Goal: Information Seeking & Learning: Learn about a topic

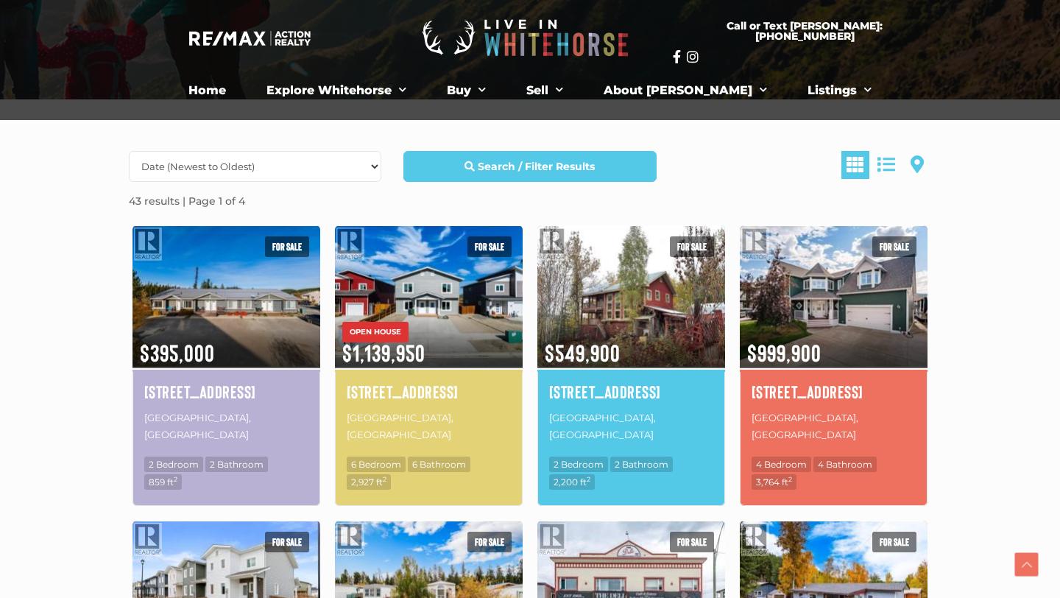
scroll to position [284, 0]
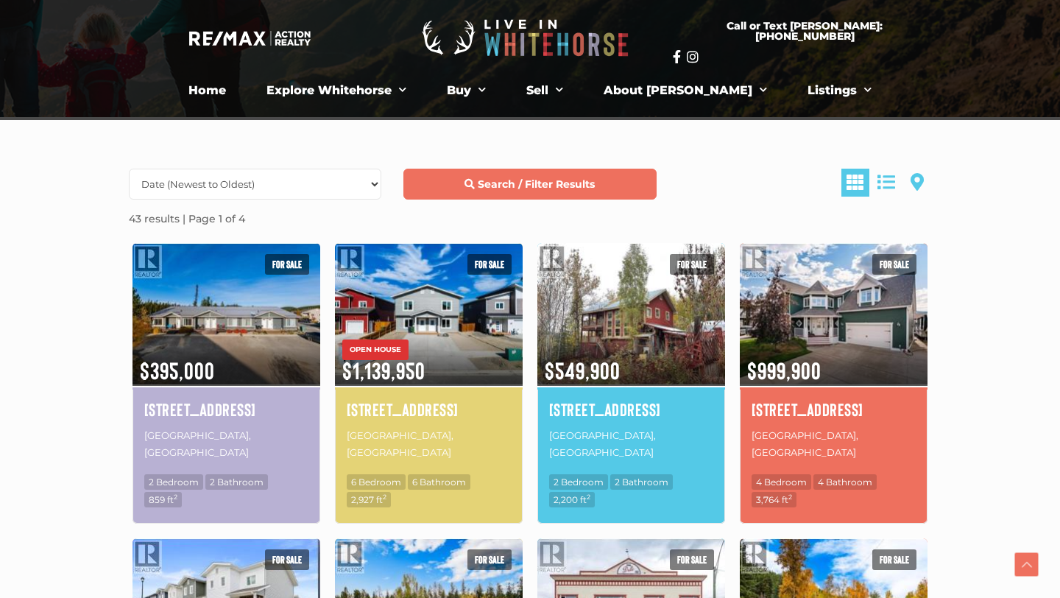
click at [543, 183] on strong "Search / Filter Results" at bounding box center [536, 183] width 117 height 13
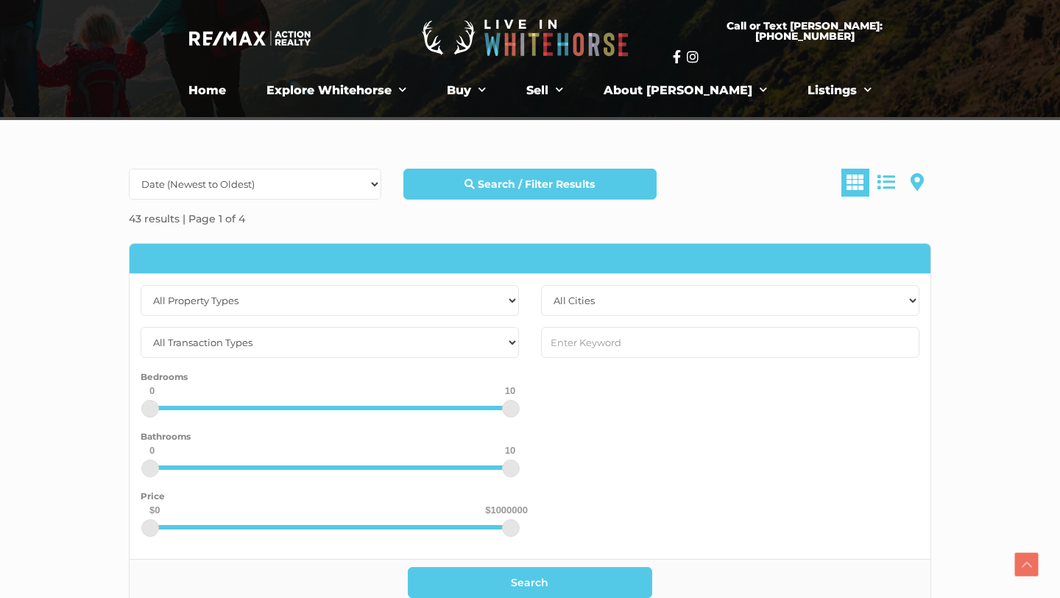
click at [322, 412] on div "0 10 0 10" at bounding box center [330, 415] width 378 height 19
click at [298, 408] on div at bounding box center [329, 408] width 361 height 4
click at [276, 409] on div "4 10 0 10" at bounding box center [330, 415] width 378 height 19
click at [269, 404] on div "Bedrooms 4 10 0 10" at bounding box center [330, 397] width 378 height 56
drag, startPoint x: 301, startPoint y: 415, endPoint x: 258, endPoint y: 411, distance: 42.9
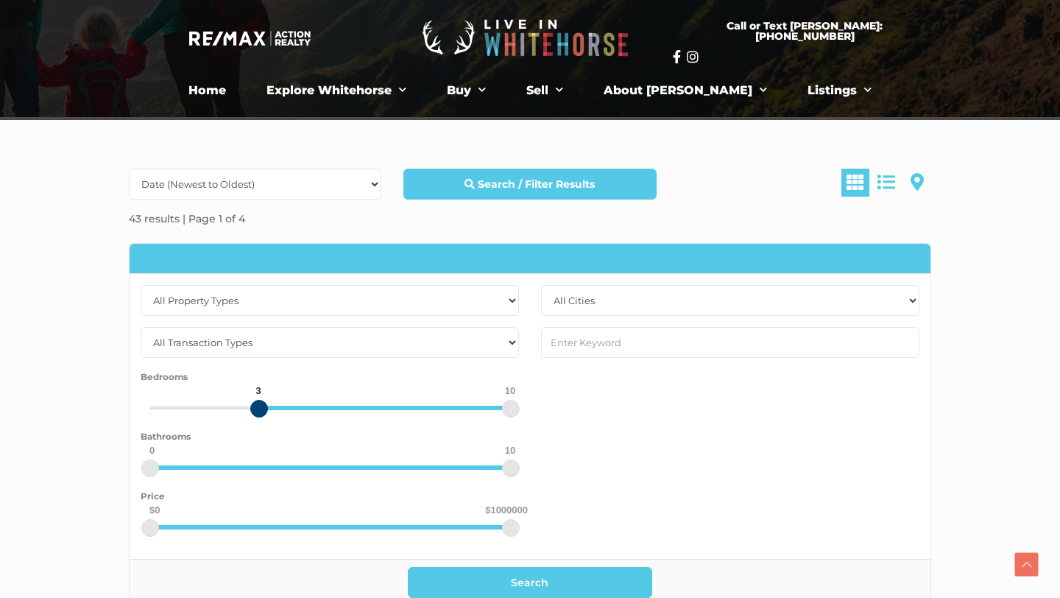
click at [258, 411] on div at bounding box center [259, 409] width 18 height 18
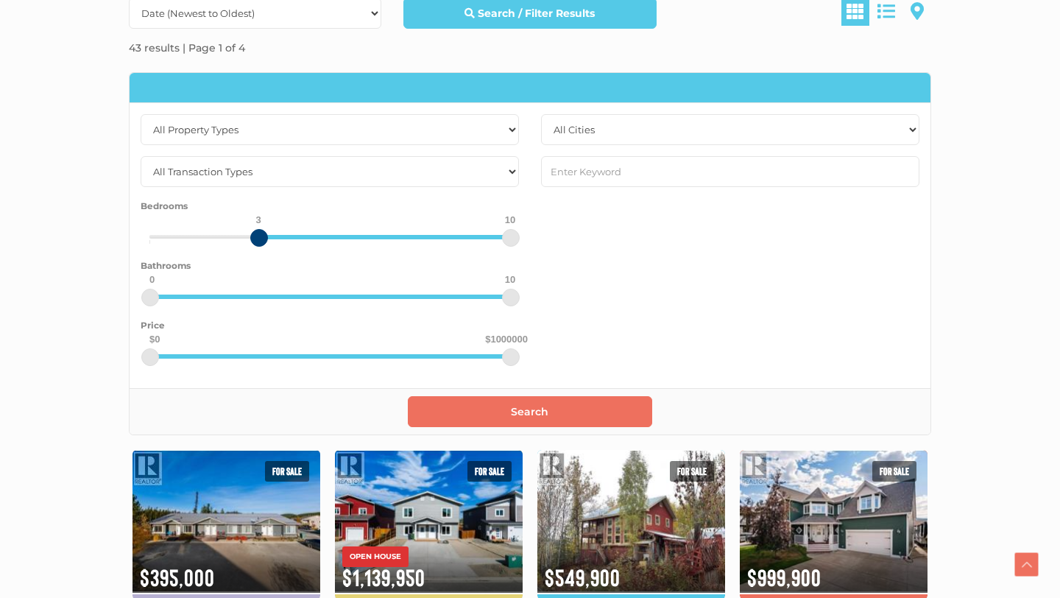
scroll to position [460, 0]
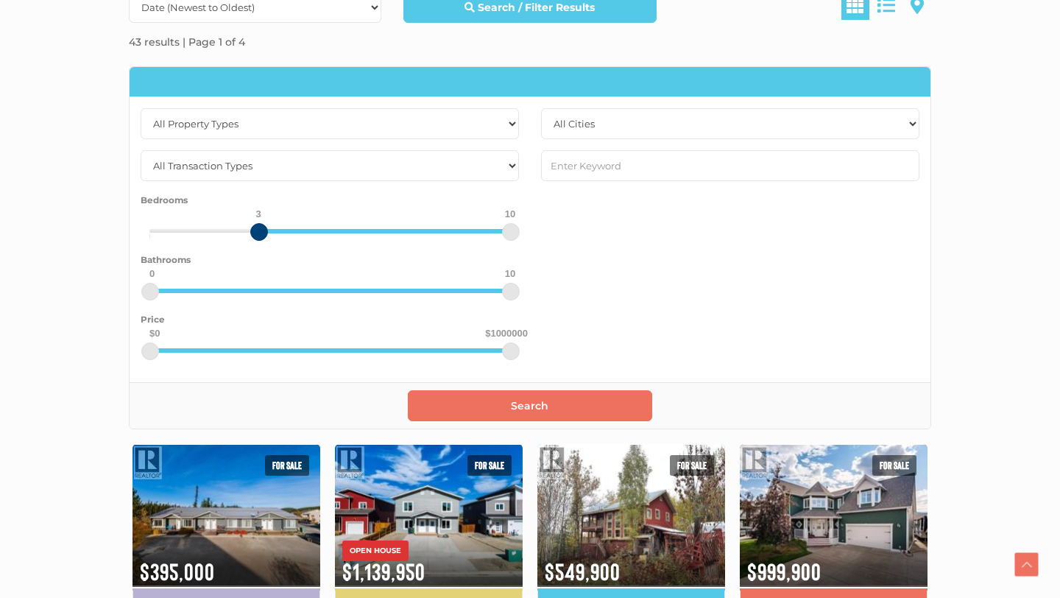
click at [491, 409] on button "Search" at bounding box center [530, 405] width 245 height 31
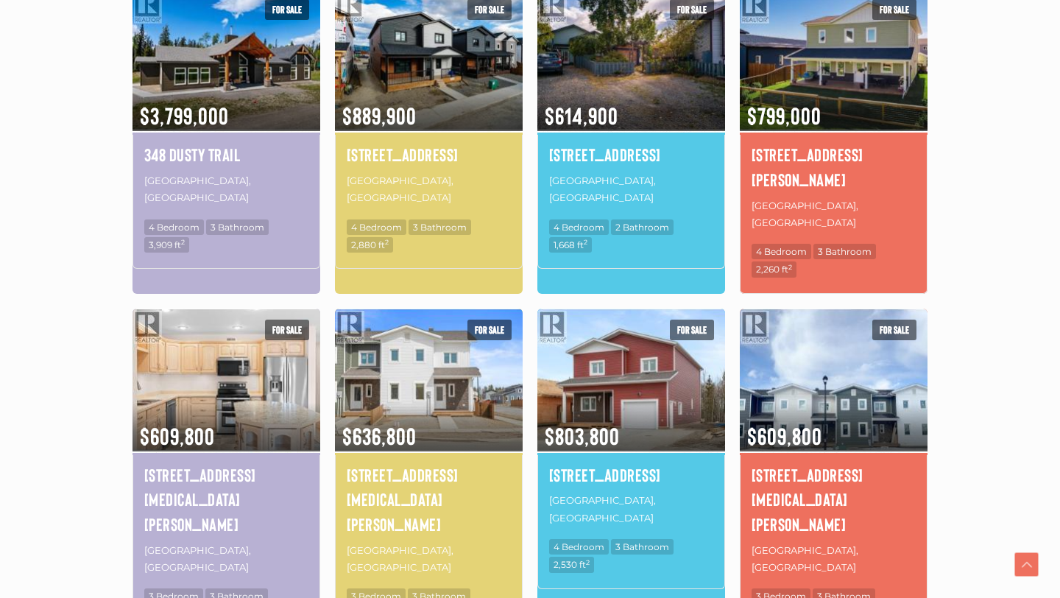
scroll to position [884, 0]
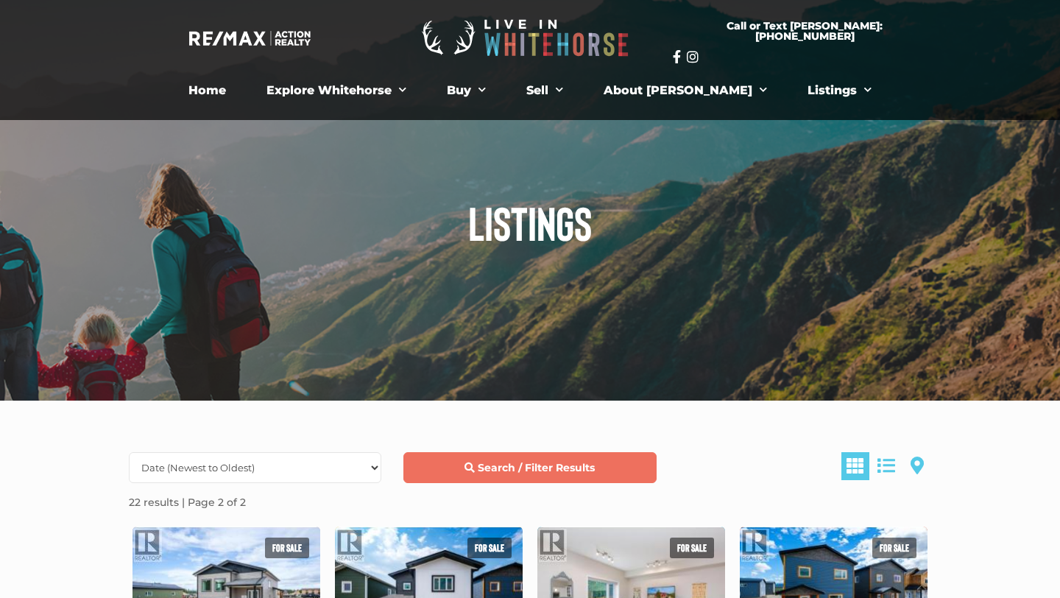
click at [460, 462] on link "Search / Filter Results" at bounding box center [530, 467] width 253 height 31
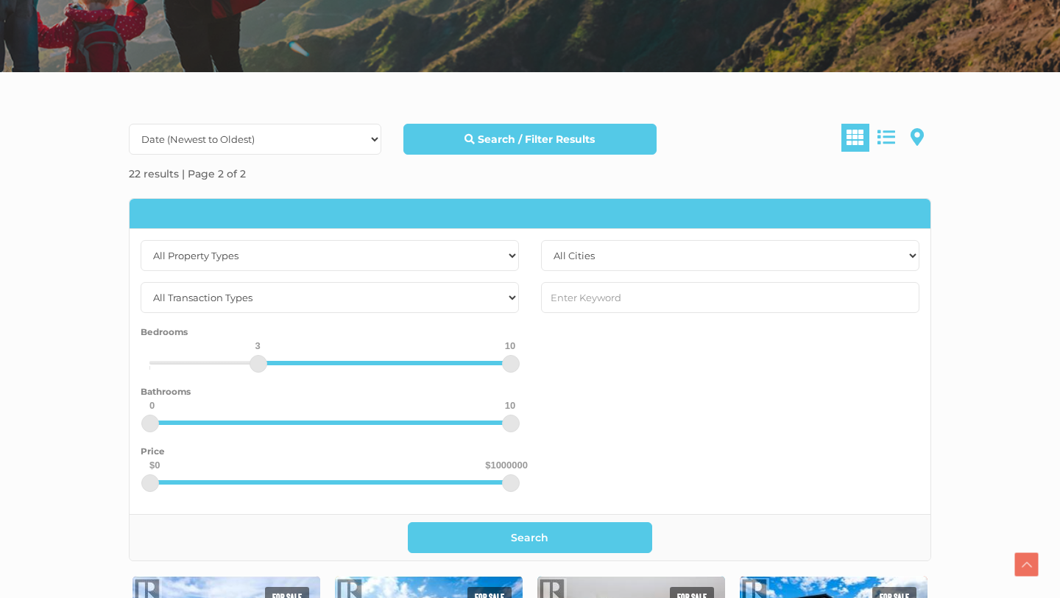
scroll to position [333, 0]
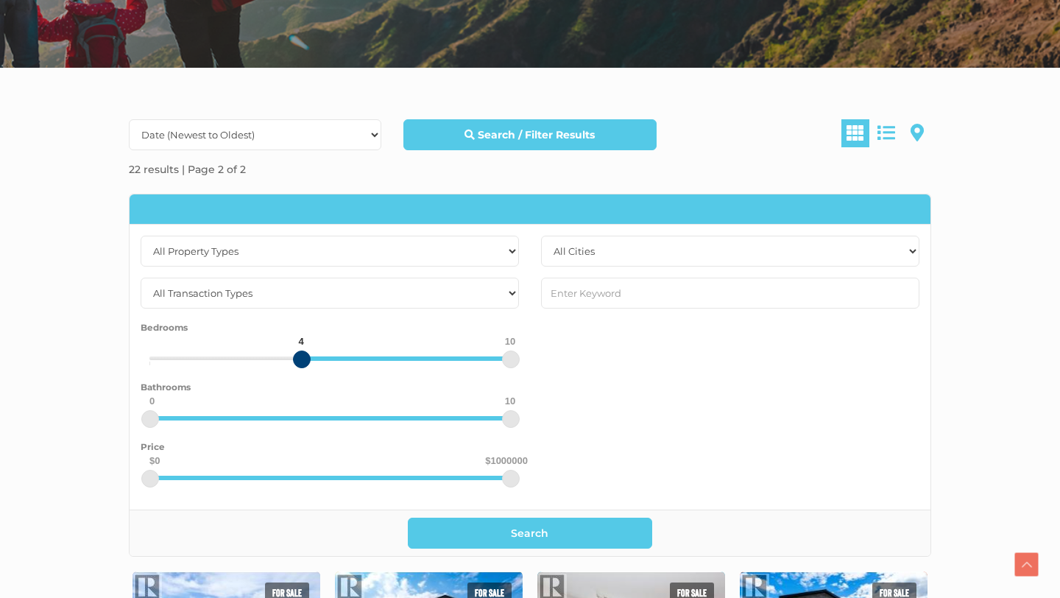
drag, startPoint x: 256, startPoint y: 363, endPoint x: 302, endPoint y: 365, distance: 45.7
click at [302, 365] on div at bounding box center [302, 360] width 18 height 18
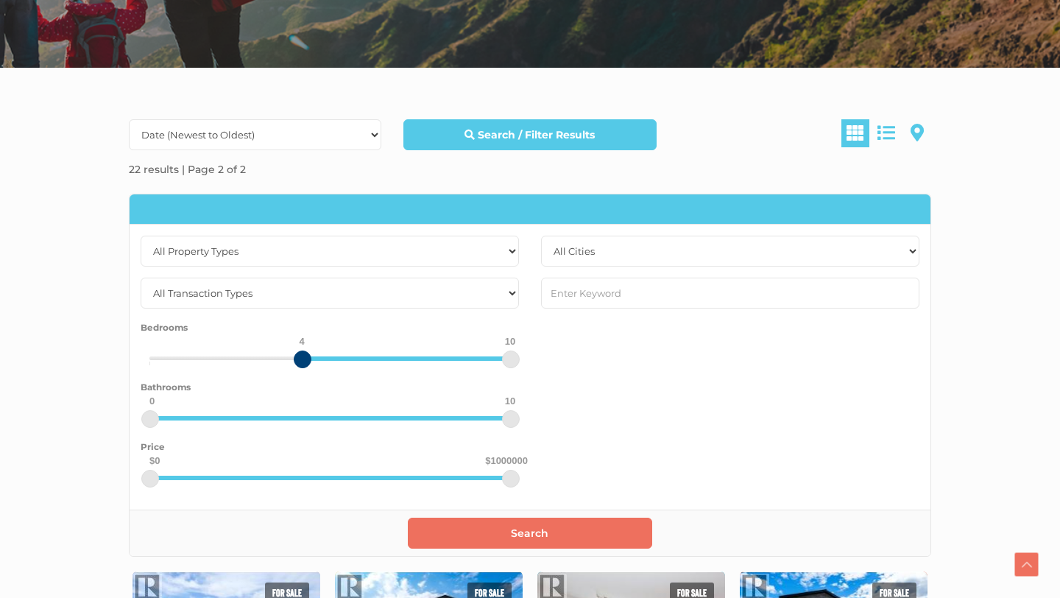
click at [515, 535] on button "Search" at bounding box center [530, 533] width 245 height 31
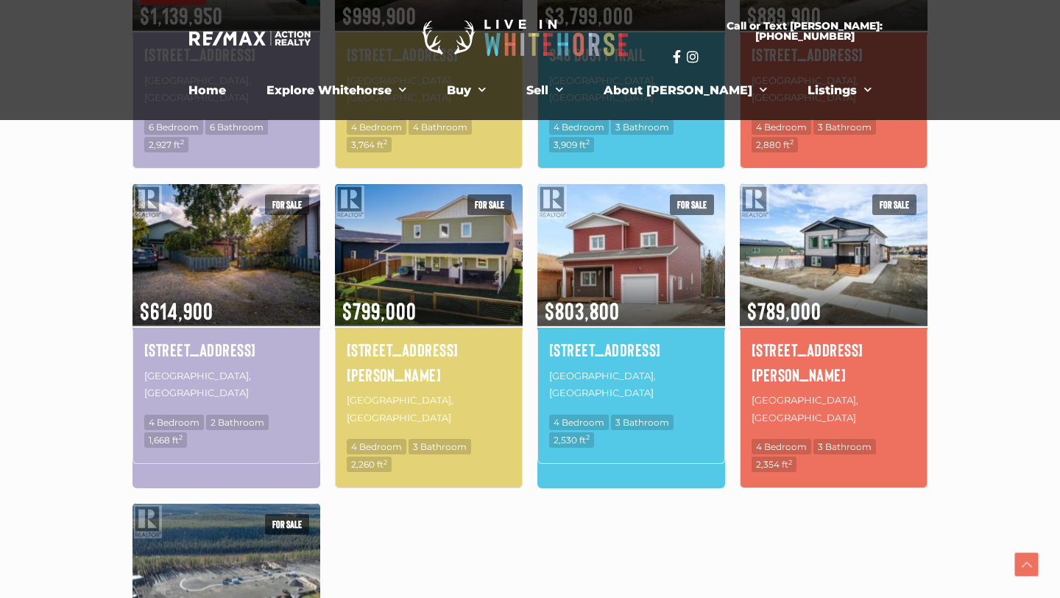
scroll to position [609, 0]
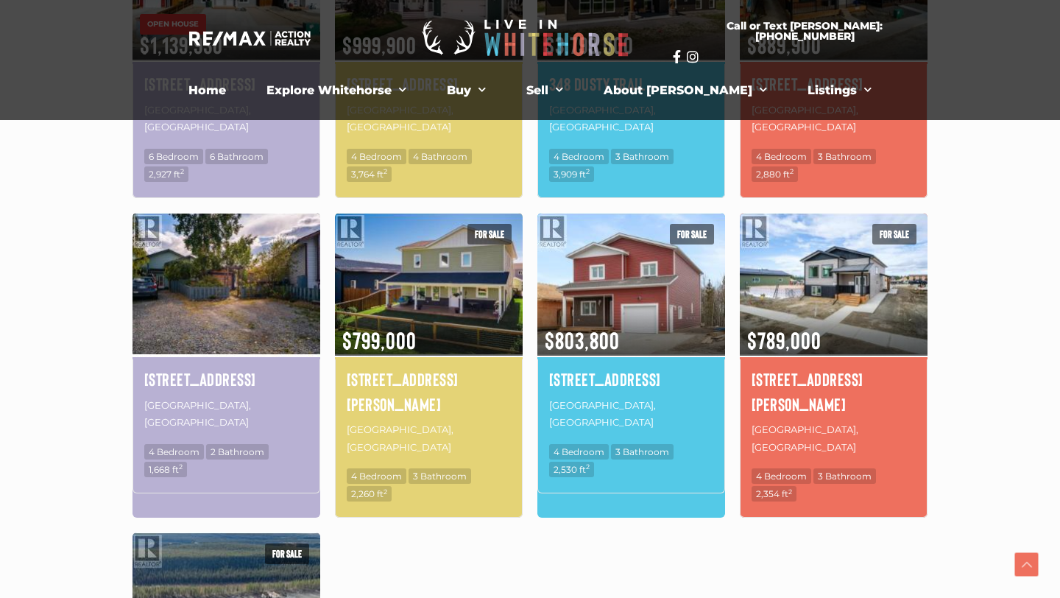
click at [216, 336] on img at bounding box center [227, 284] width 188 height 147
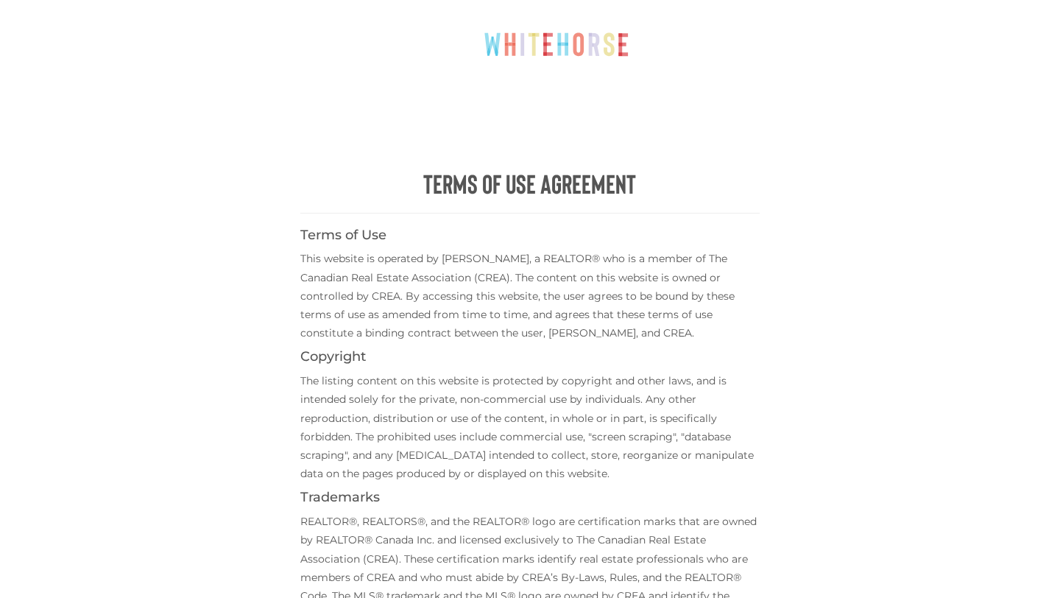
scroll to position [659, 0]
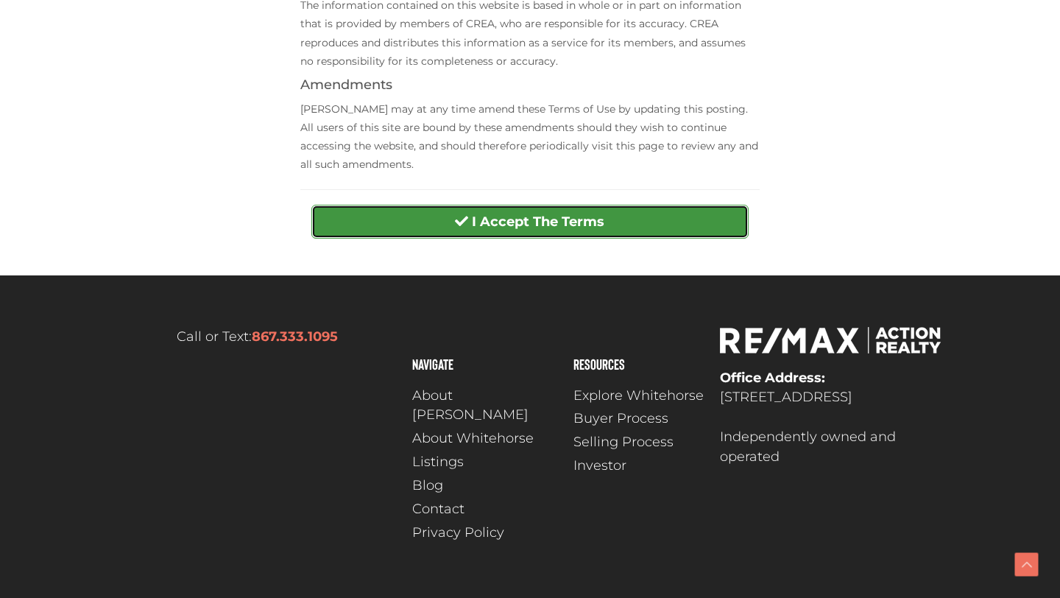
click at [610, 218] on button "I Accept The Terms" at bounding box center [529, 222] width 437 height 34
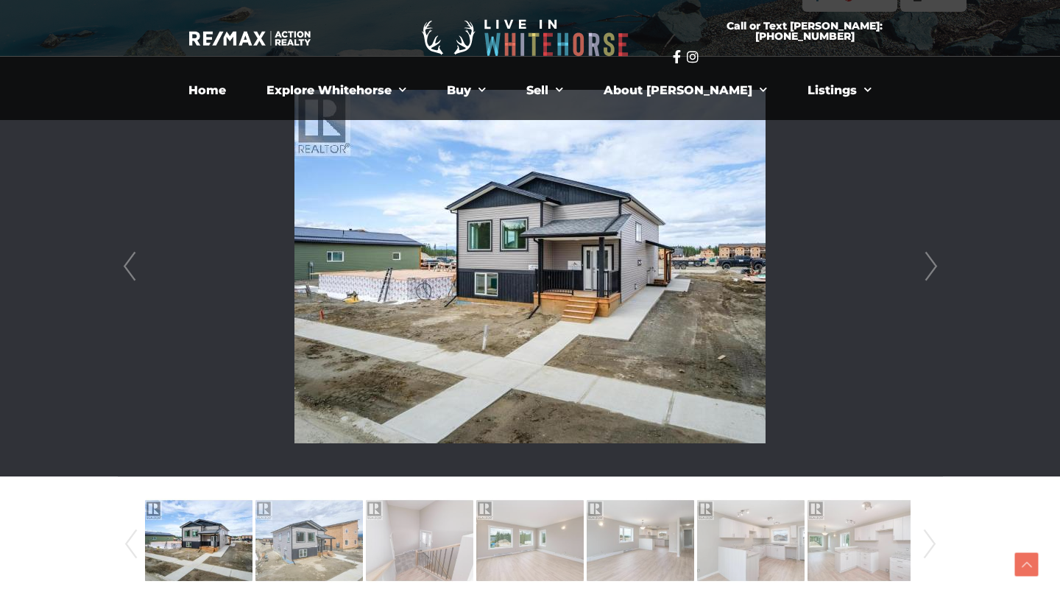
scroll to position [363, 0]
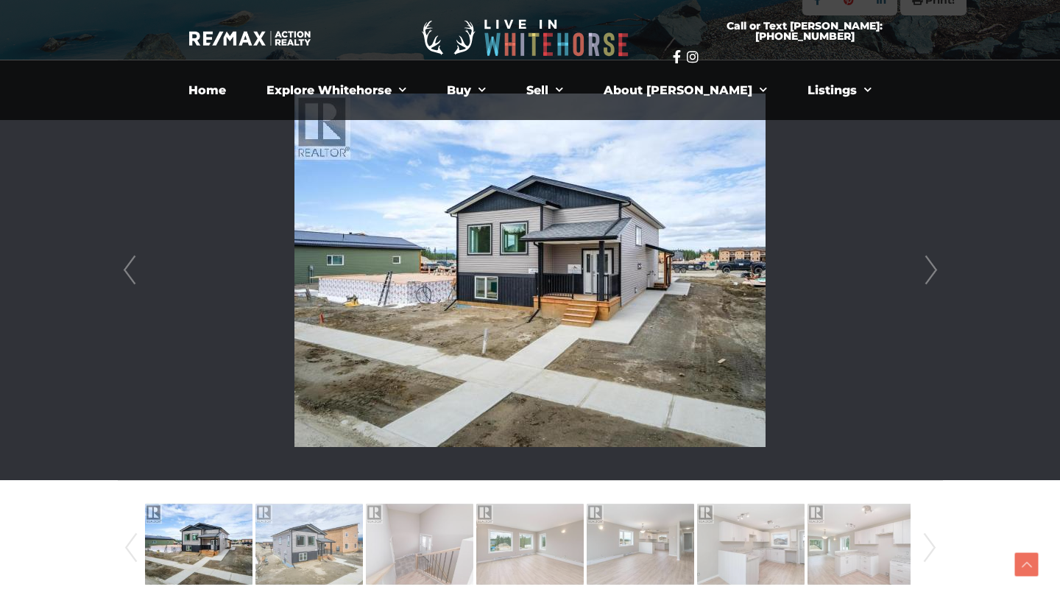
click at [932, 276] on link "Next" at bounding box center [931, 270] width 22 height 420
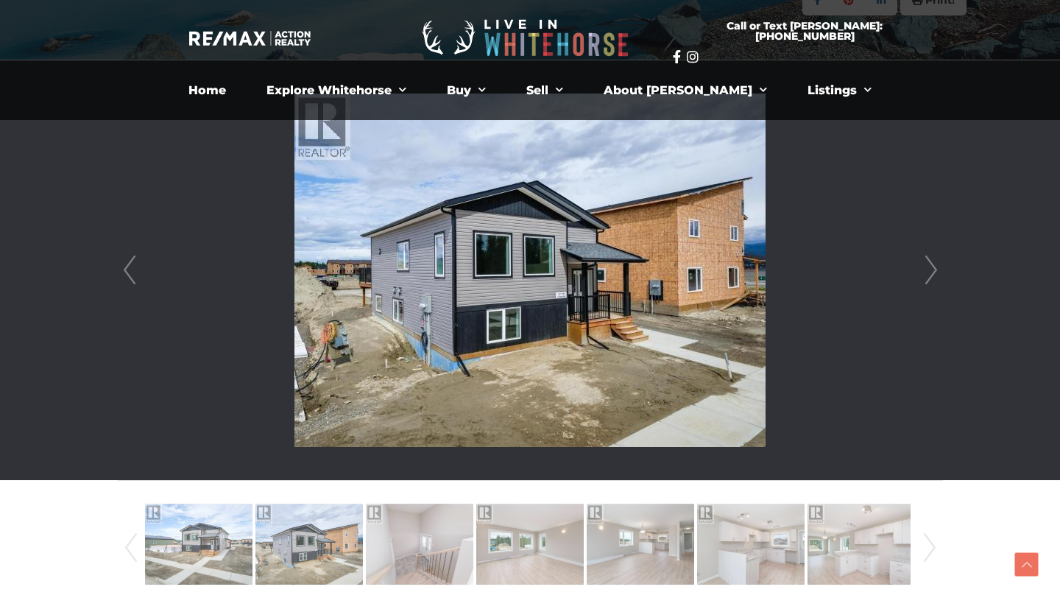
click at [932, 276] on link "Next" at bounding box center [931, 270] width 22 height 420
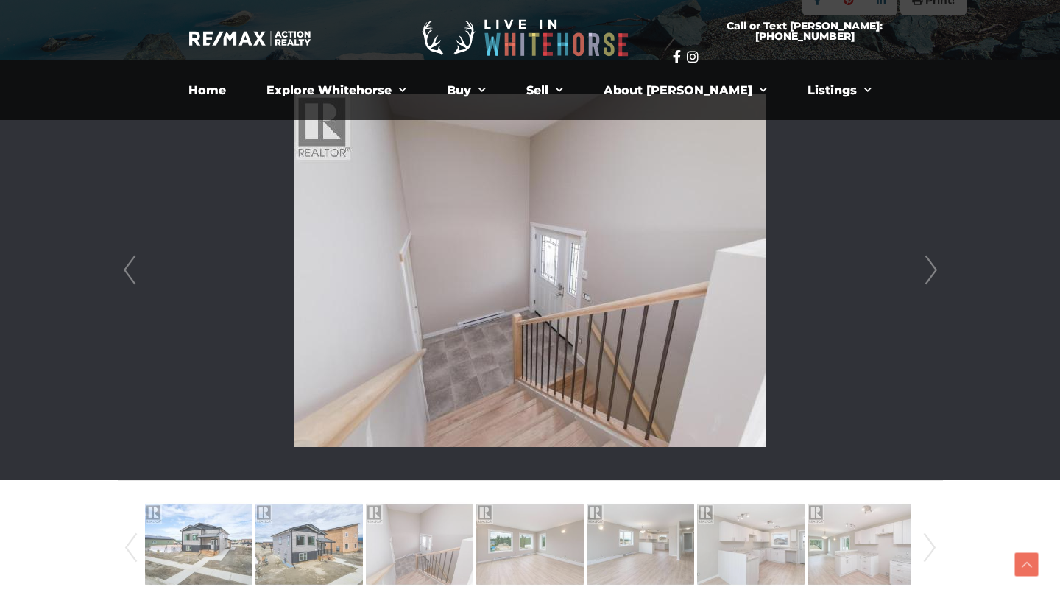
click at [932, 276] on link "Next" at bounding box center [931, 270] width 22 height 420
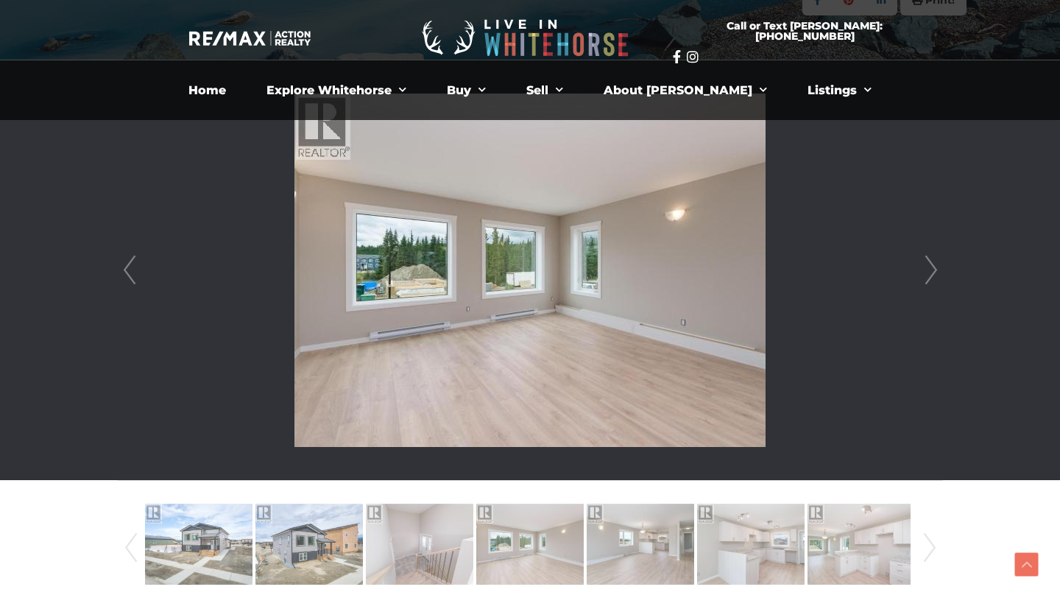
click at [932, 276] on link "Next" at bounding box center [931, 270] width 22 height 420
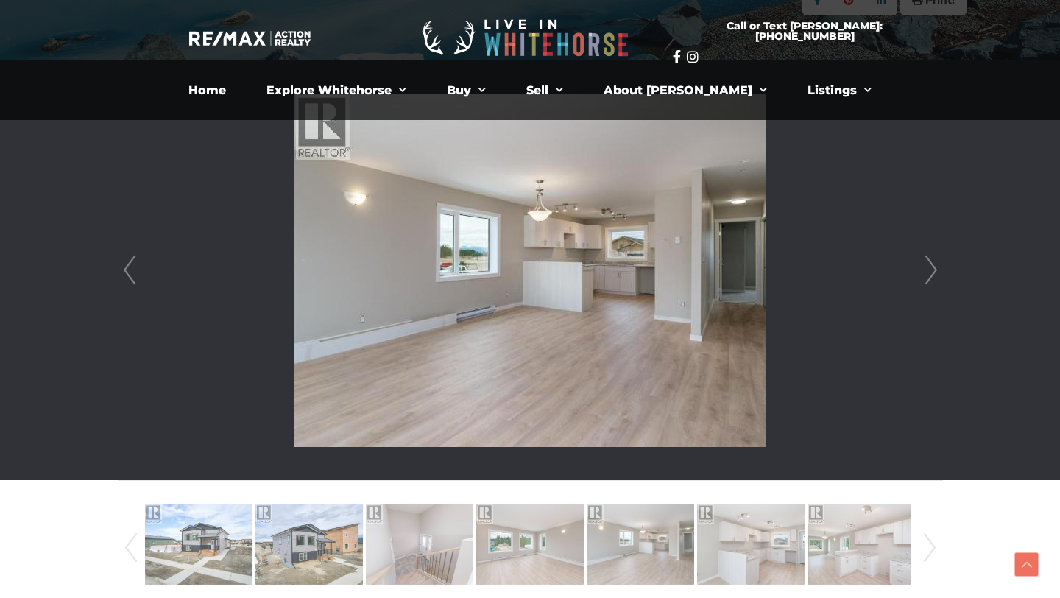
click at [932, 276] on link "Next" at bounding box center [931, 270] width 22 height 420
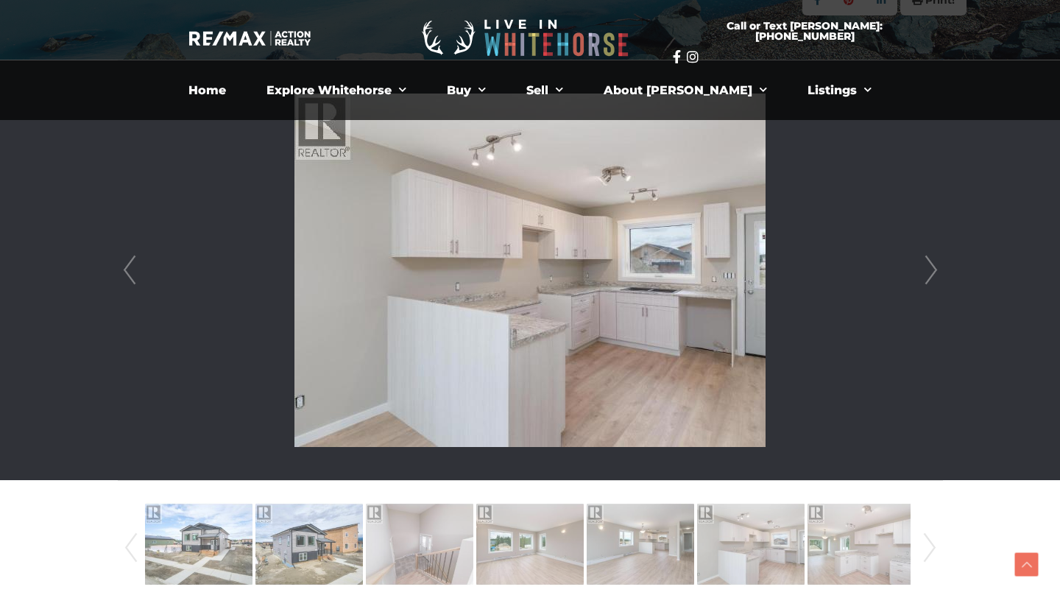
click at [932, 276] on link "Next" at bounding box center [931, 270] width 22 height 420
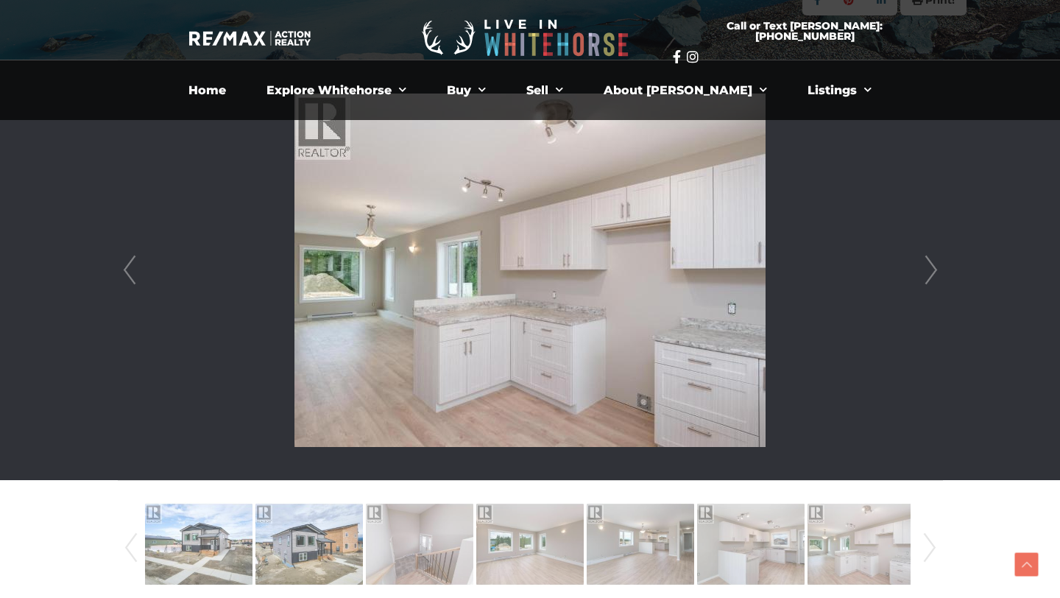
click at [932, 276] on link "Next" at bounding box center [931, 270] width 22 height 420
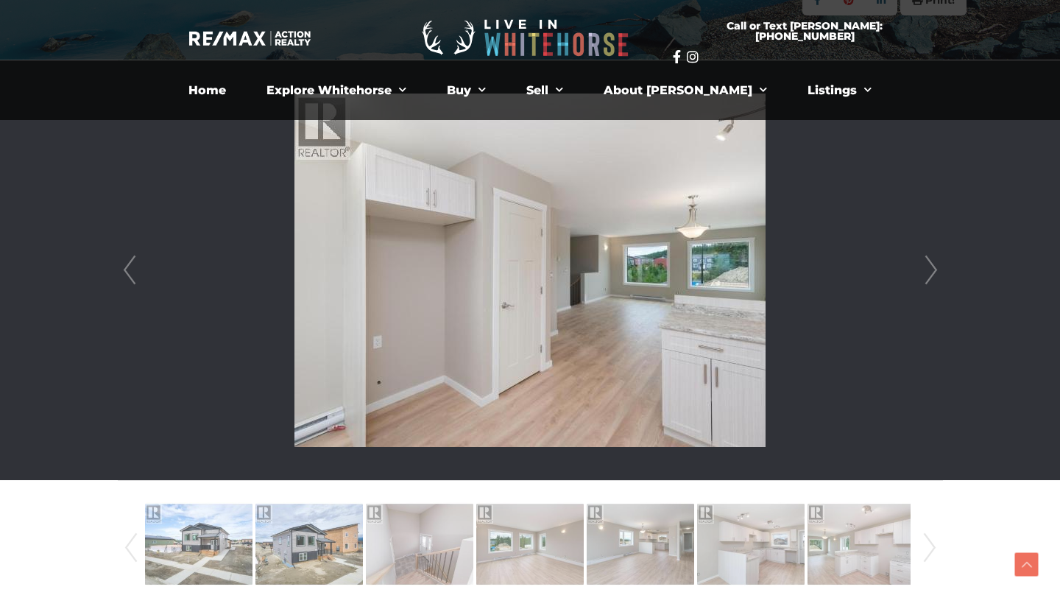
click at [932, 276] on link "Next" at bounding box center [931, 270] width 22 height 420
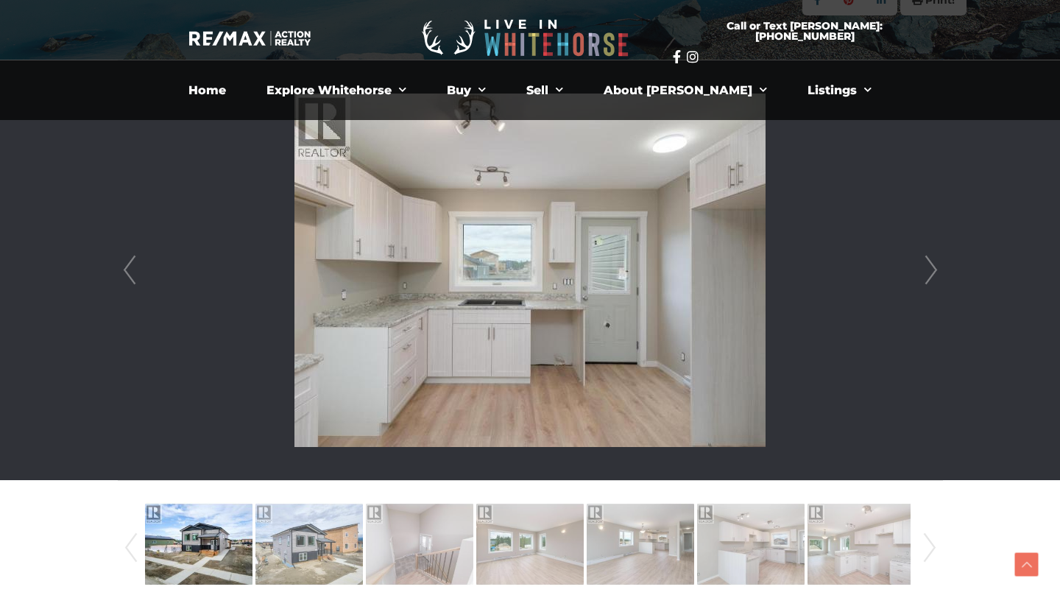
click at [932, 276] on link "Next" at bounding box center [931, 270] width 22 height 420
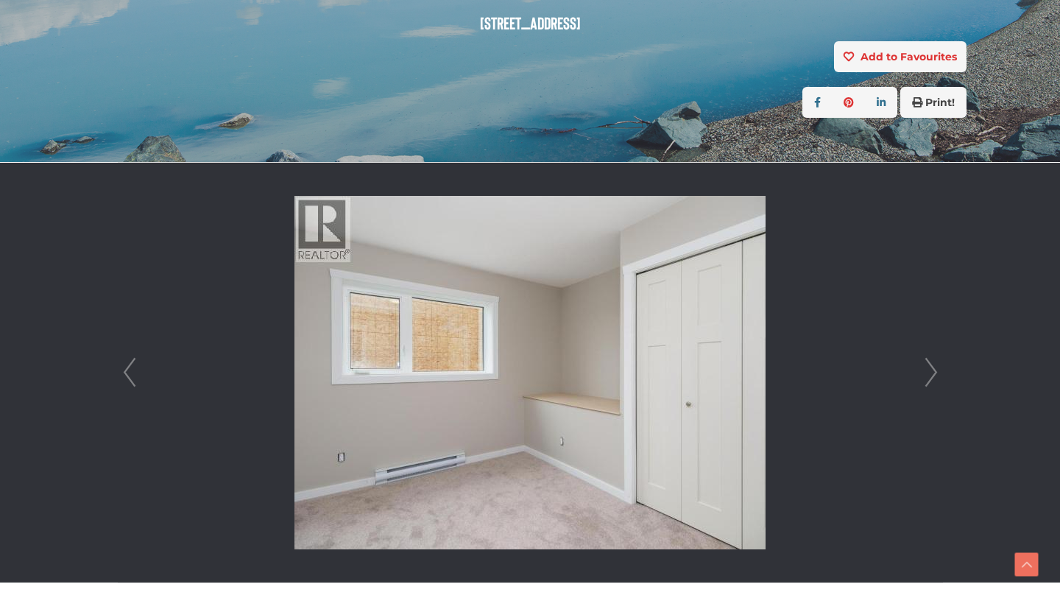
scroll to position [289, 0]
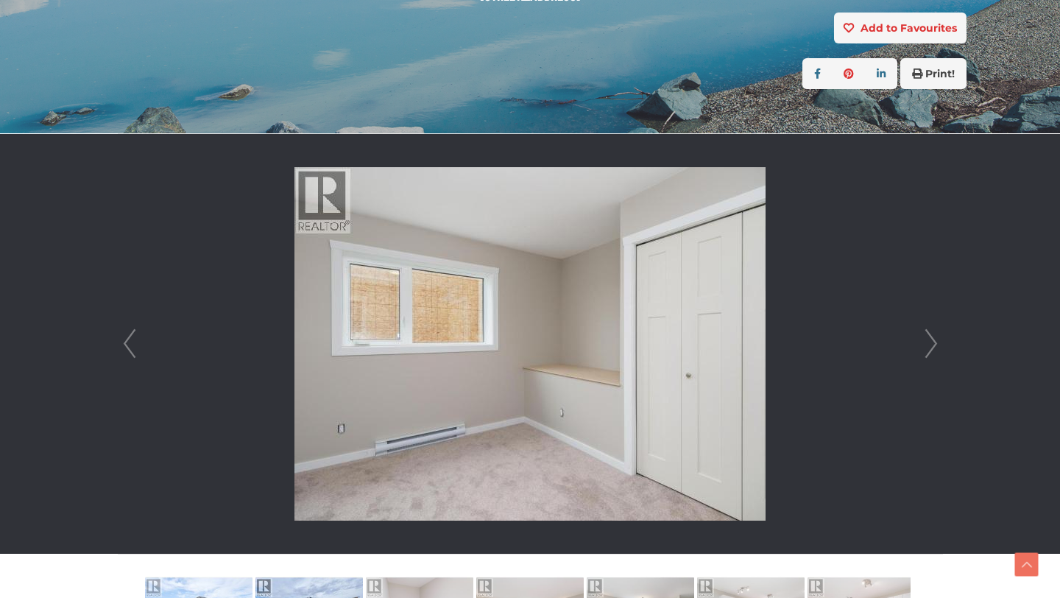
click at [941, 348] on link "Next" at bounding box center [931, 344] width 22 height 420
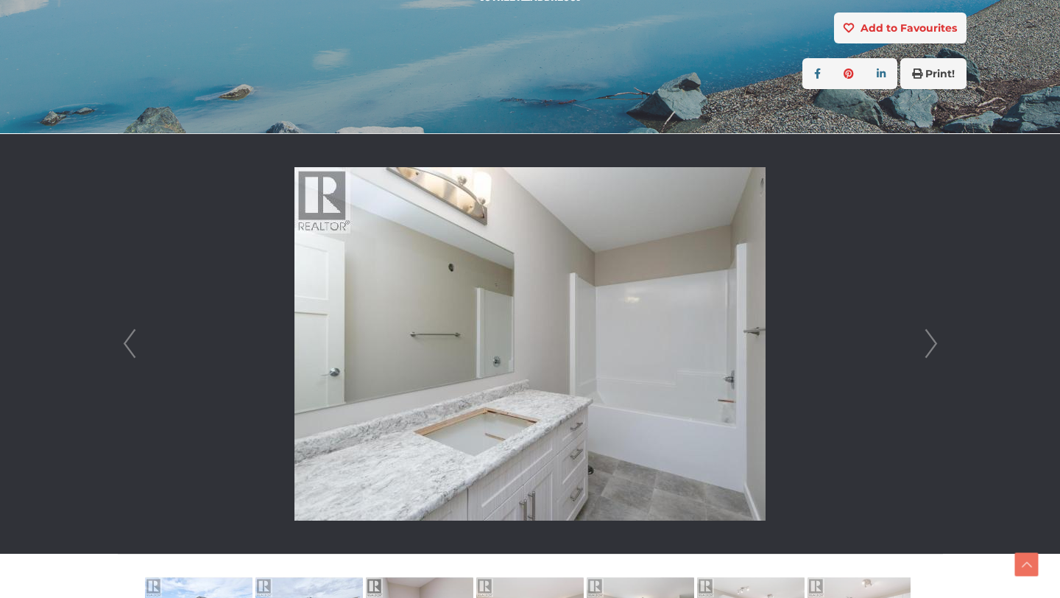
click at [941, 348] on link "Next" at bounding box center [931, 344] width 22 height 420
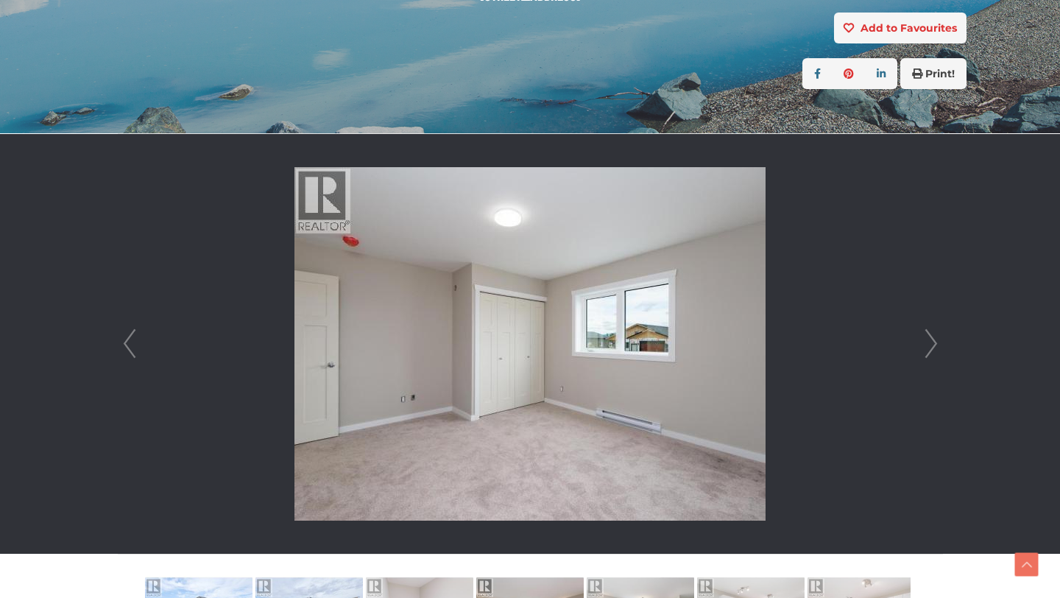
click at [941, 348] on link "Next" at bounding box center [931, 344] width 22 height 420
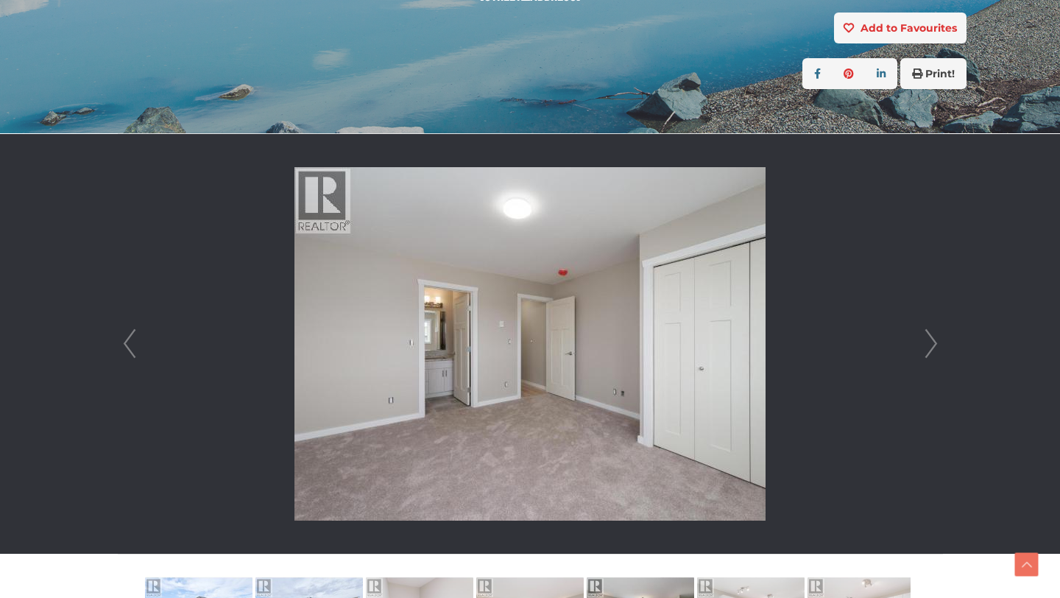
click at [941, 348] on link "Next" at bounding box center [931, 344] width 22 height 420
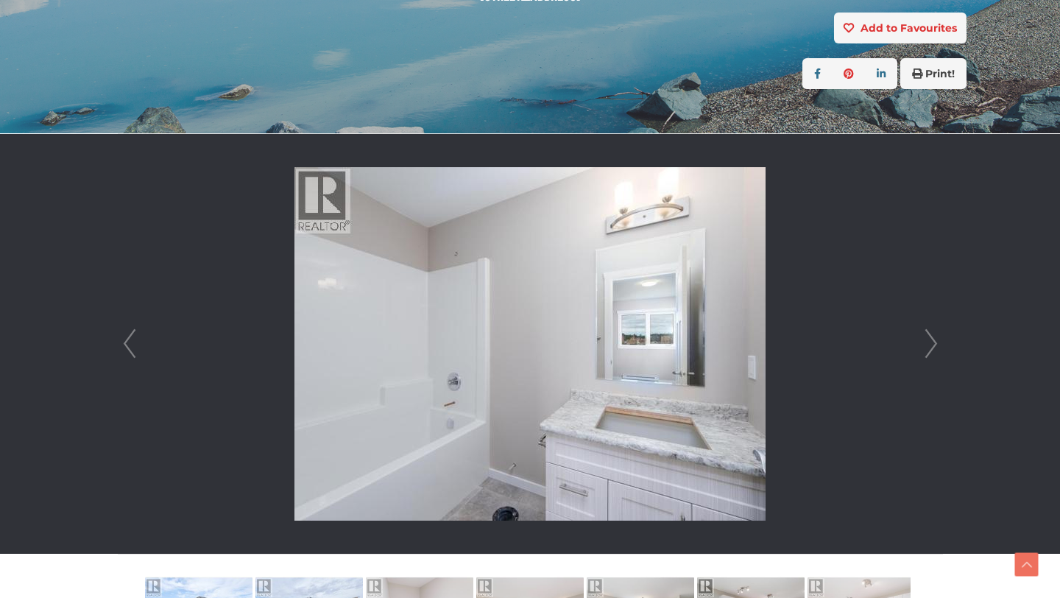
click at [941, 348] on link "Next" at bounding box center [931, 344] width 22 height 420
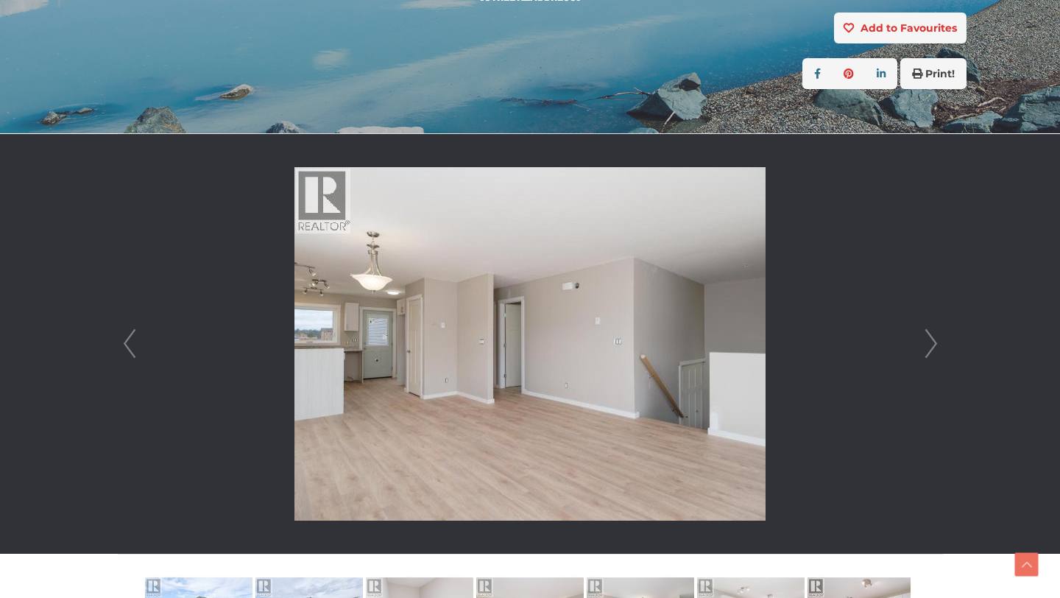
click at [941, 348] on link "Next" at bounding box center [931, 344] width 22 height 420
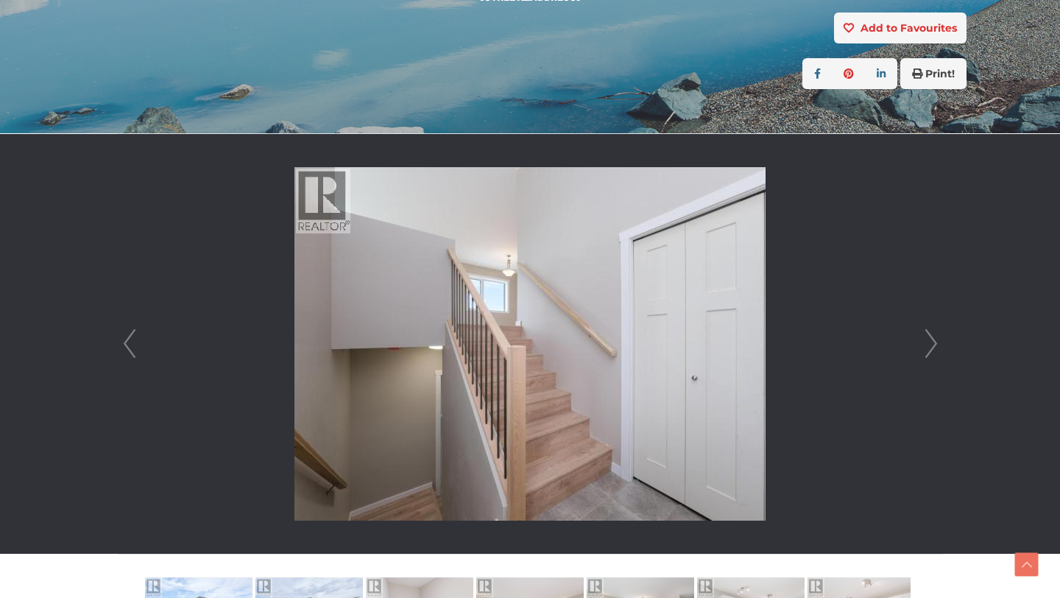
click at [941, 348] on link "Next" at bounding box center [931, 344] width 22 height 420
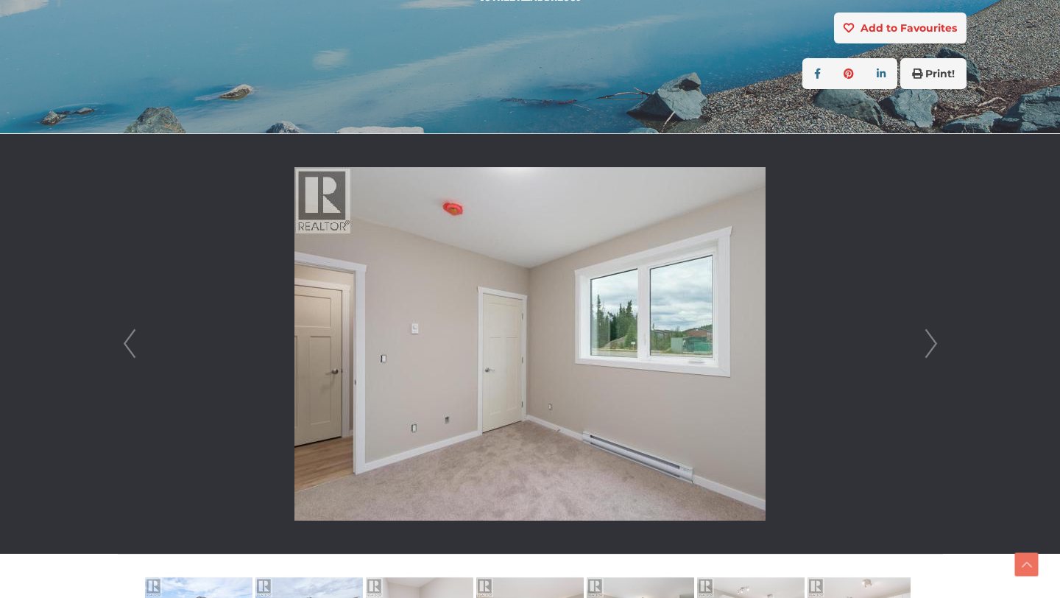
click at [941, 348] on link "Next" at bounding box center [931, 344] width 22 height 420
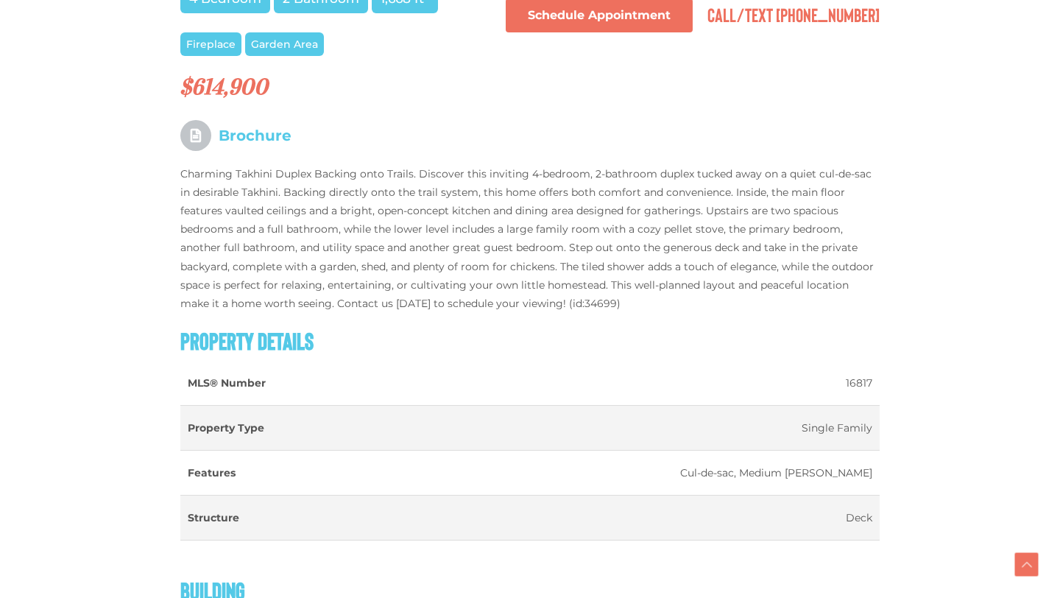
scroll to position [1021, 0]
